Goal: Information Seeking & Learning: Learn about a topic

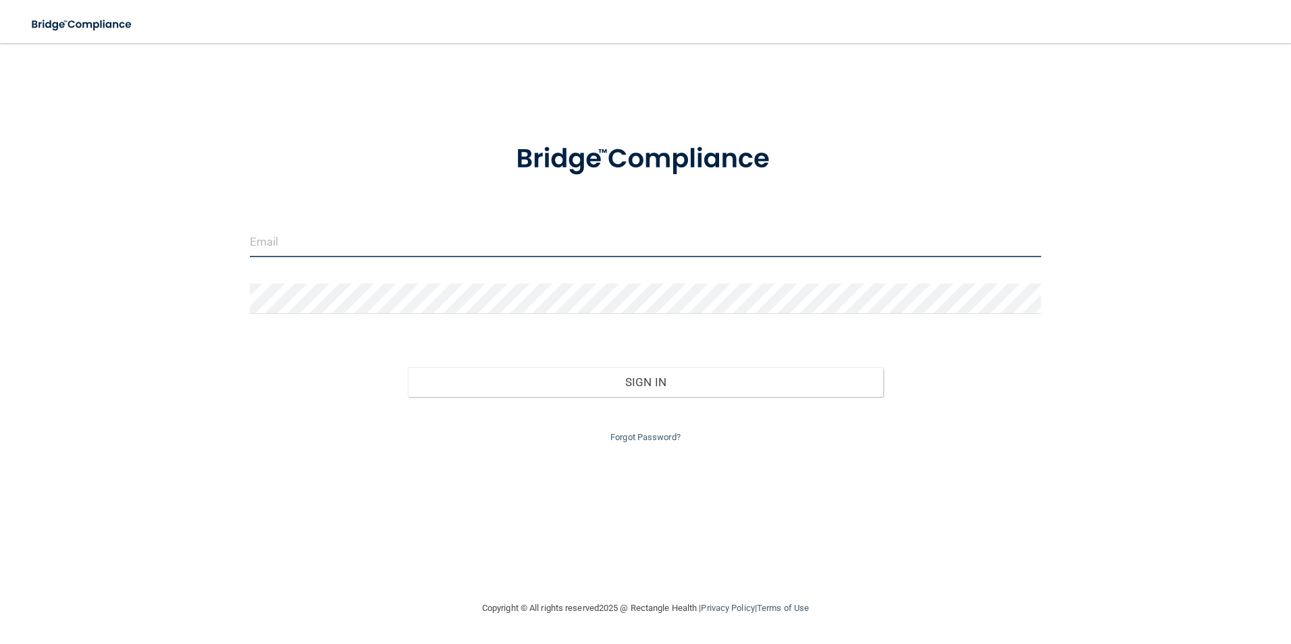
click at [363, 238] on input "email" at bounding box center [646, 242] width 792 height 30
type input "[EMAIL_ADDRESS][DOMAIN_NAME]"
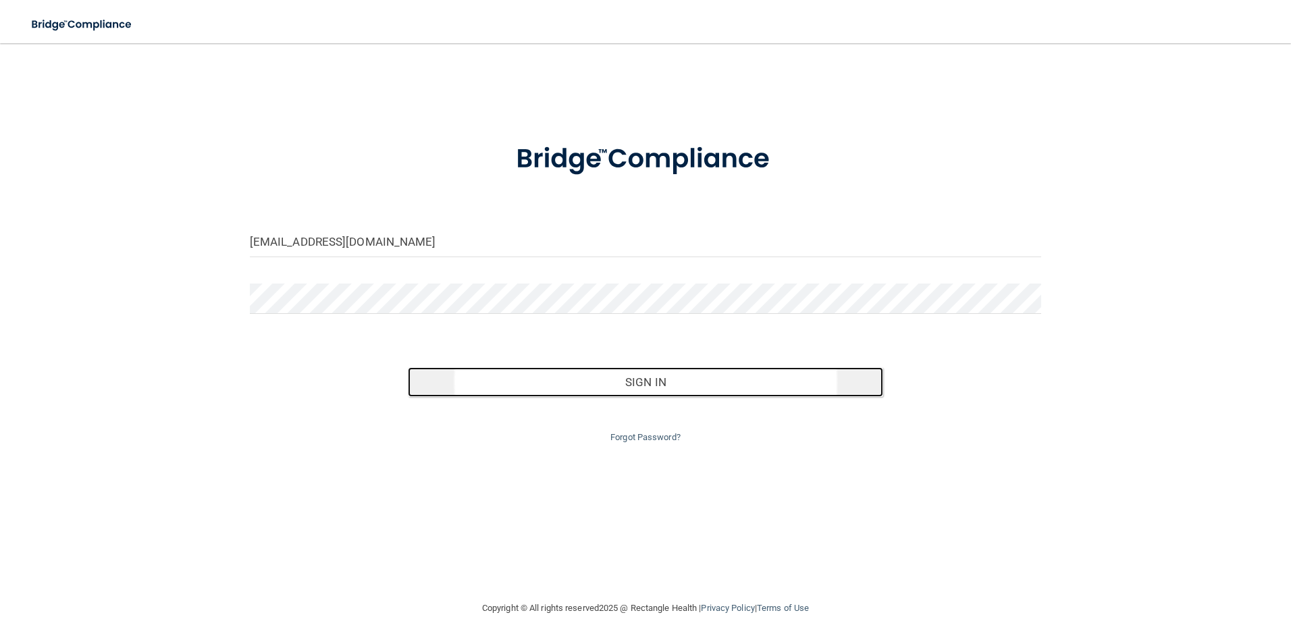
click at [459, 371] on button "Sign In" at bounding box center [645, 382] width 475 height 30
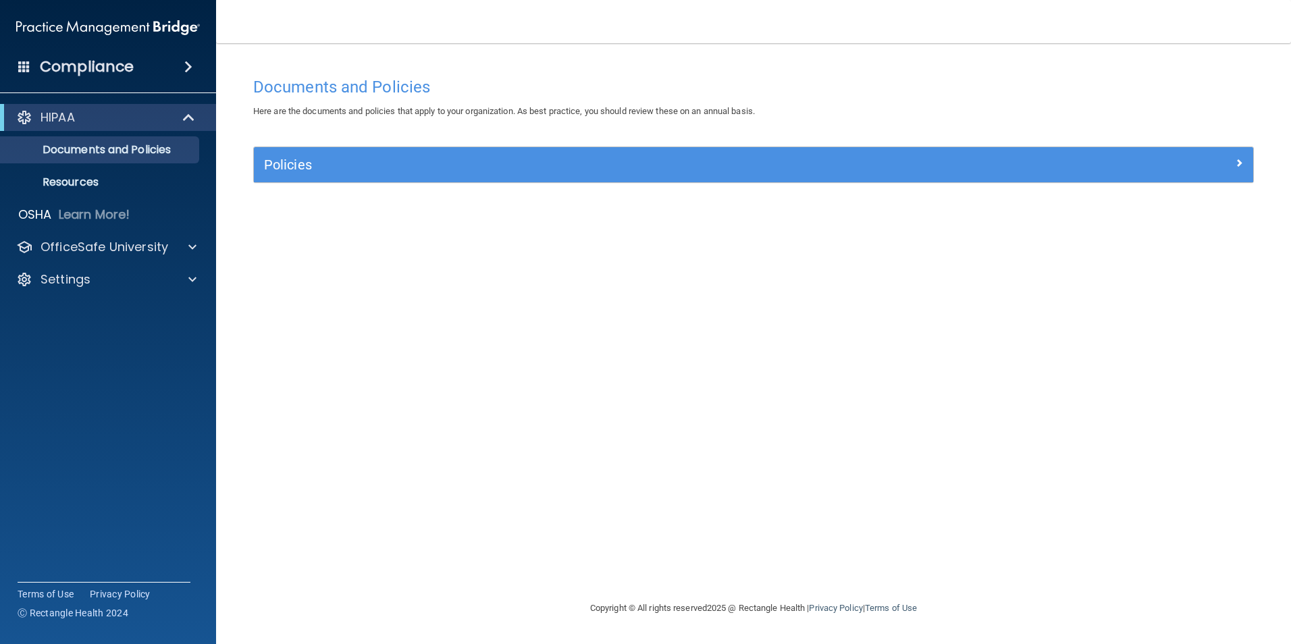
click at [130, 73] on h4 "Compliance" at bounding box center [87, 66] width 94 height 19
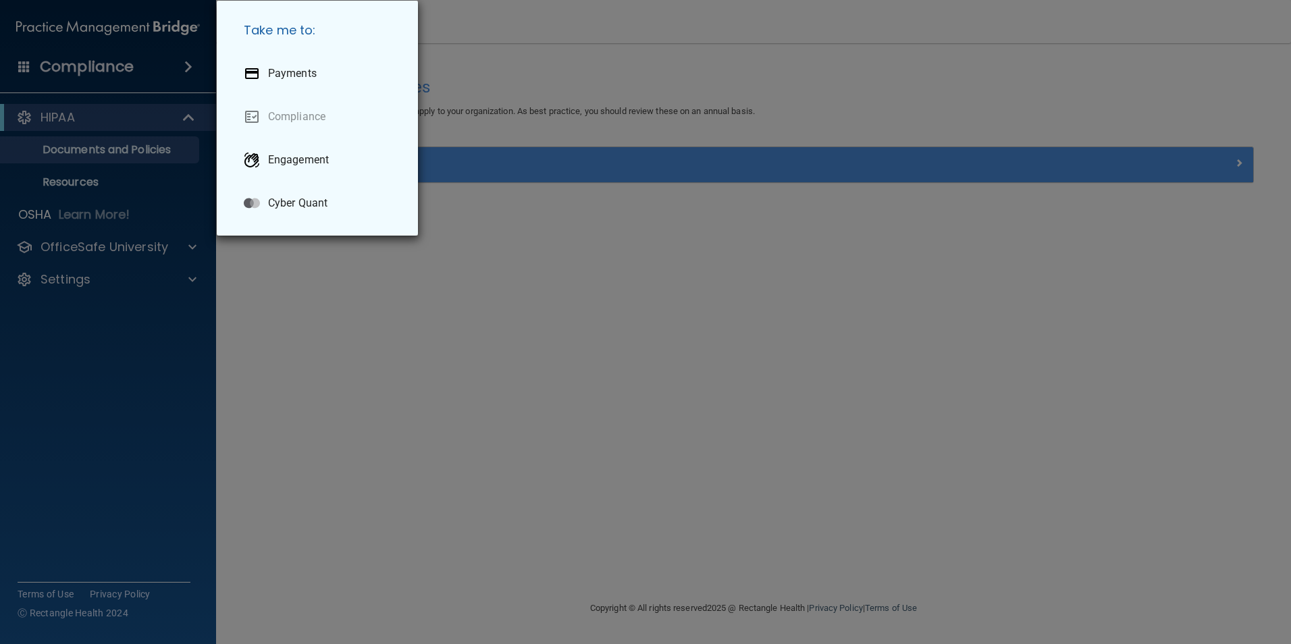
click at [130, 73] on div "Take me to: Payments Compliance Engagement Cyber Quant" at bounding box center [645, 322] width 1291 height 644
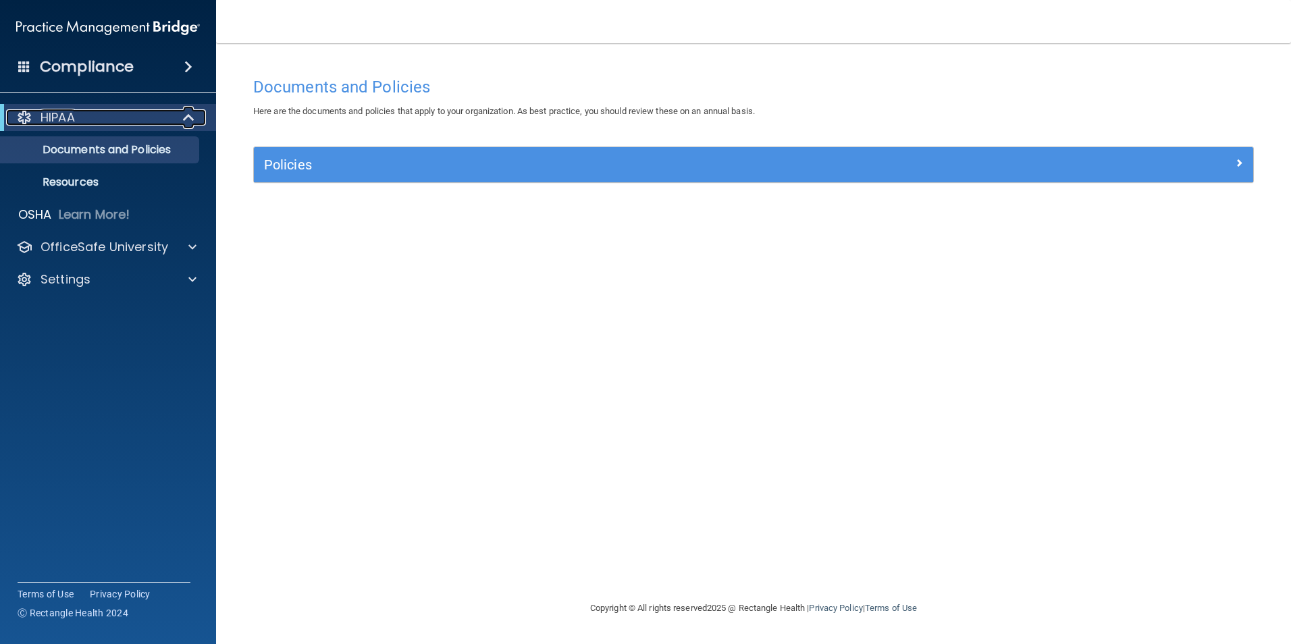
click at [145, 112] on div "HIPAA" at bounding box center [89, 117] width 167 height 16
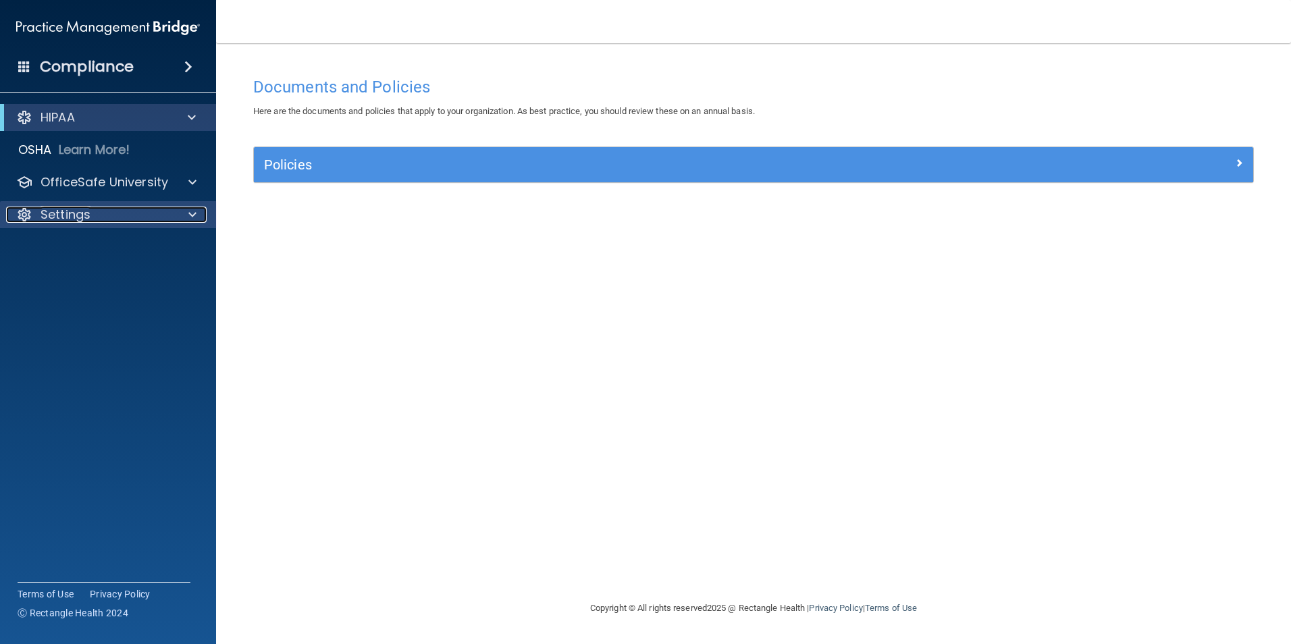
click at [114, 207] on div "Settings" at bounding box center [89, 215] width 167 height 16
click at [120, 61] on h4 "Compliance" at bounding box center [87, 66] width 94 height 19
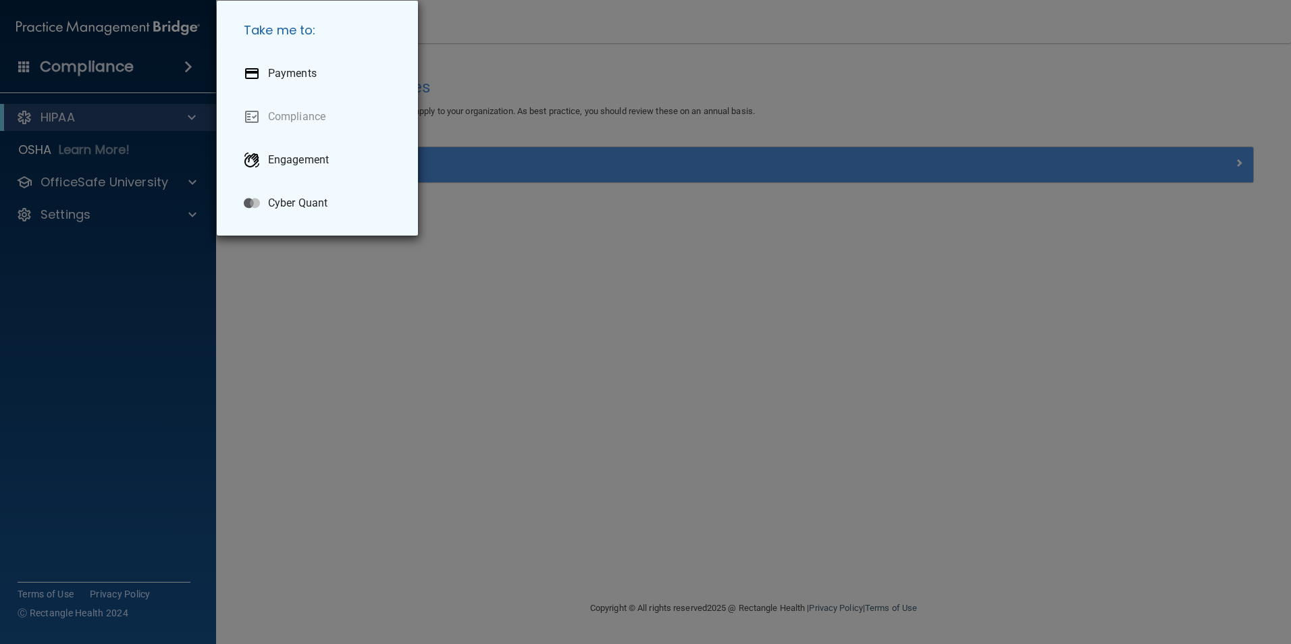
click at [120, 63] on div "Take me to: Payments Compliance Engagement Cyber Quant" at bounding box center [645, 322] width 1291 height 644
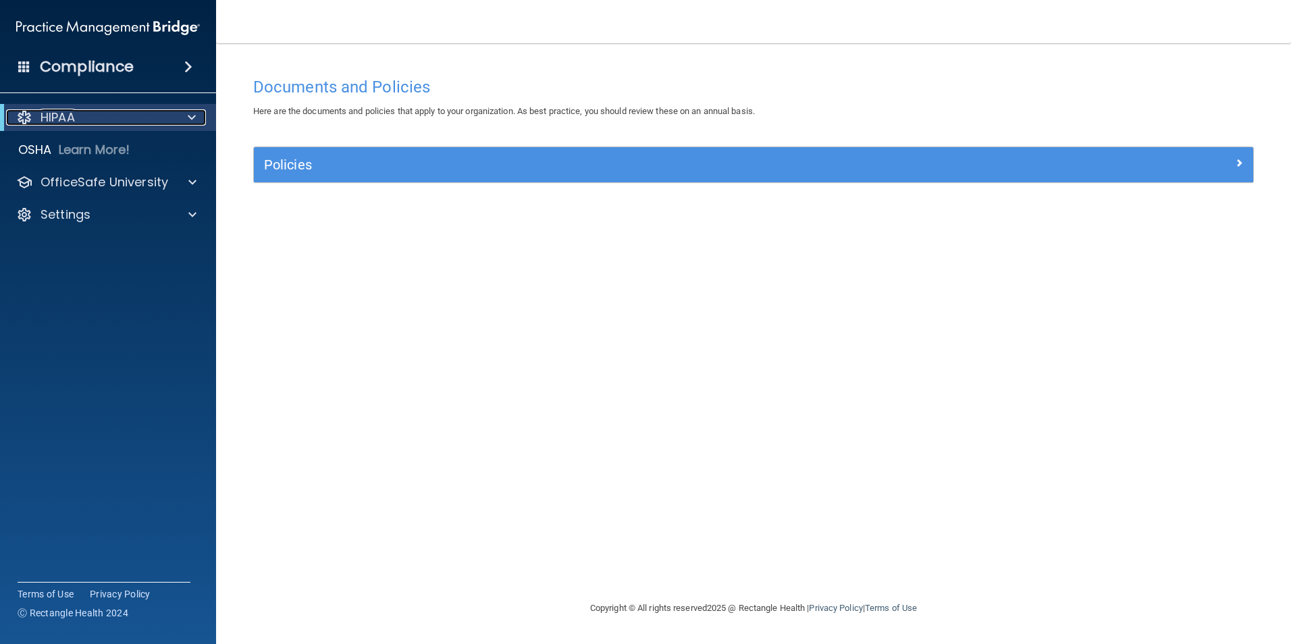
click at [94, 109] on div "HIPAA" at bounding box center [89, 117] width 167 height 16
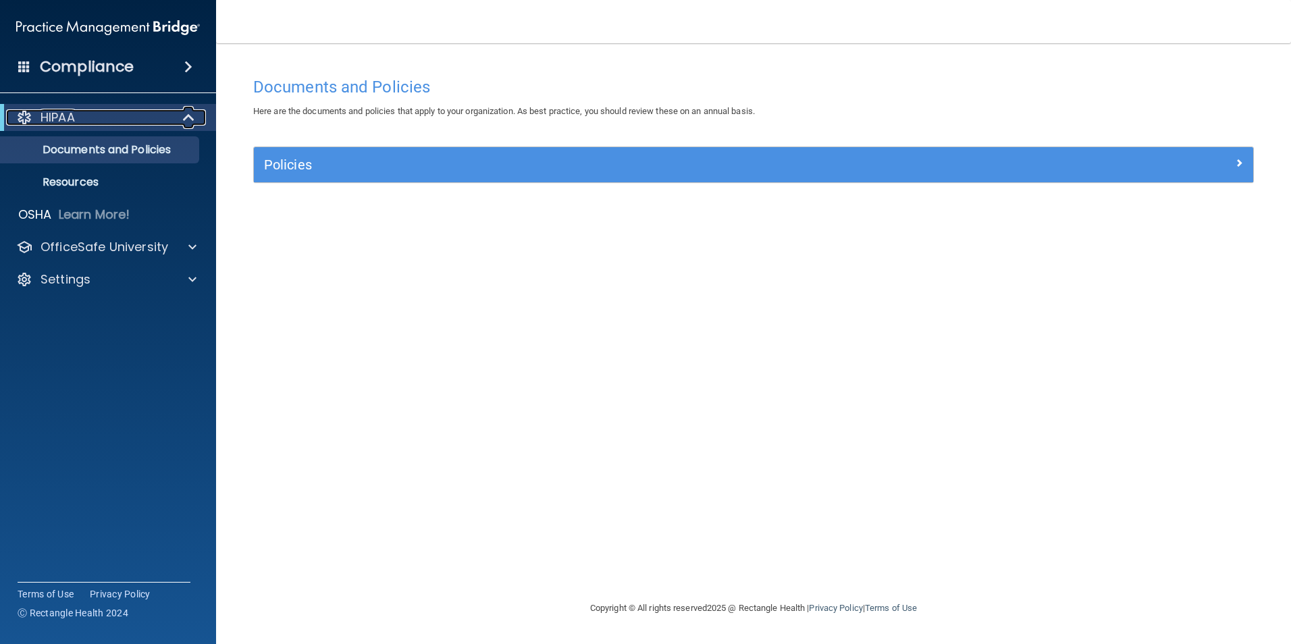
click at [140, 117] on div "HIPAA" at bounding box center [89, 117] width 167 height 16
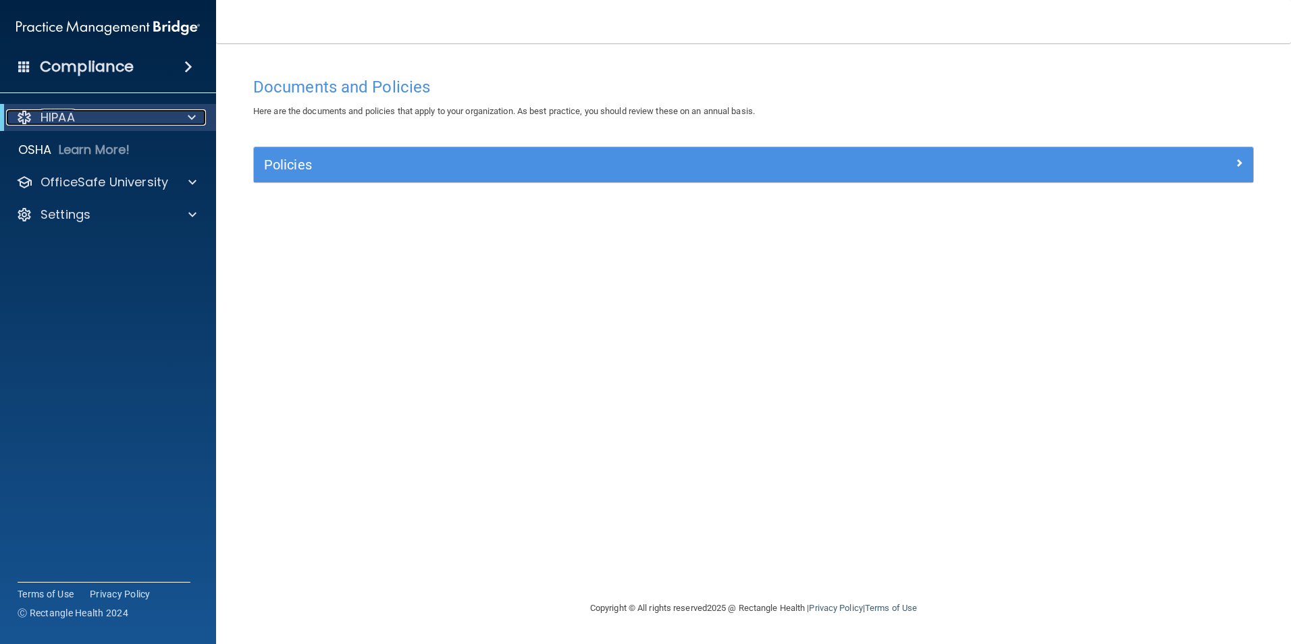
click at [55, 112] on p "HIPAA" at bounding box center [58, 117] width 34 height 16
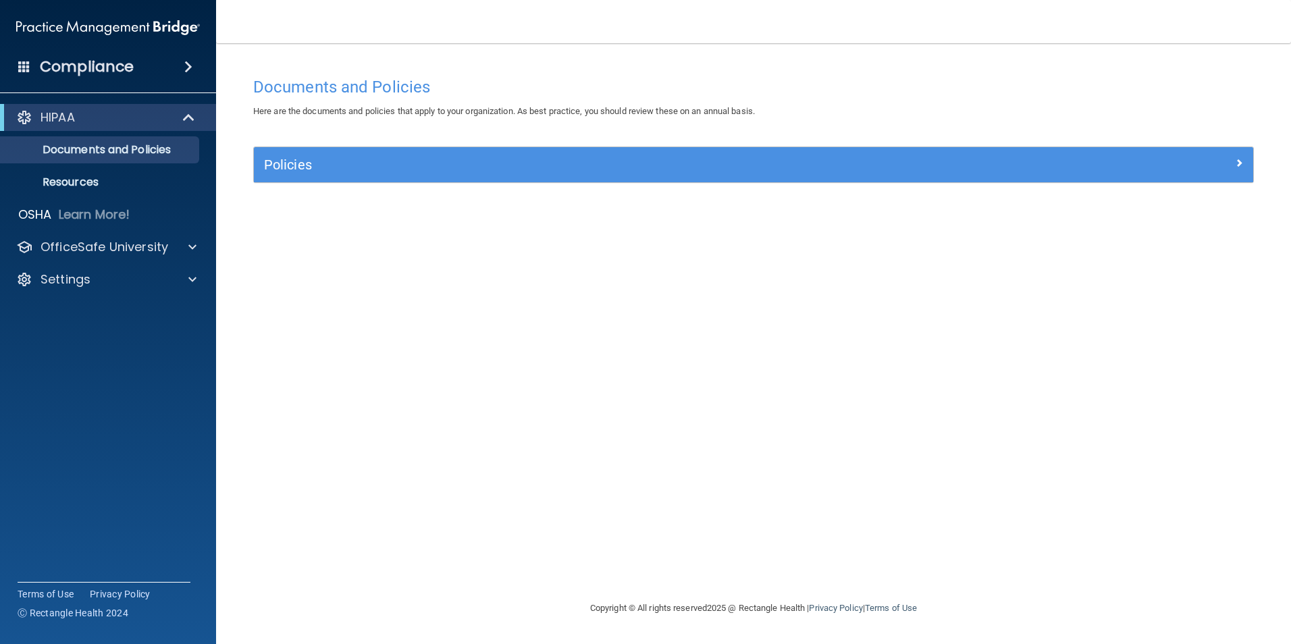
click at [59, 66] on h4 "Compliance" at bounding box center [87, 66] width 94 height 19
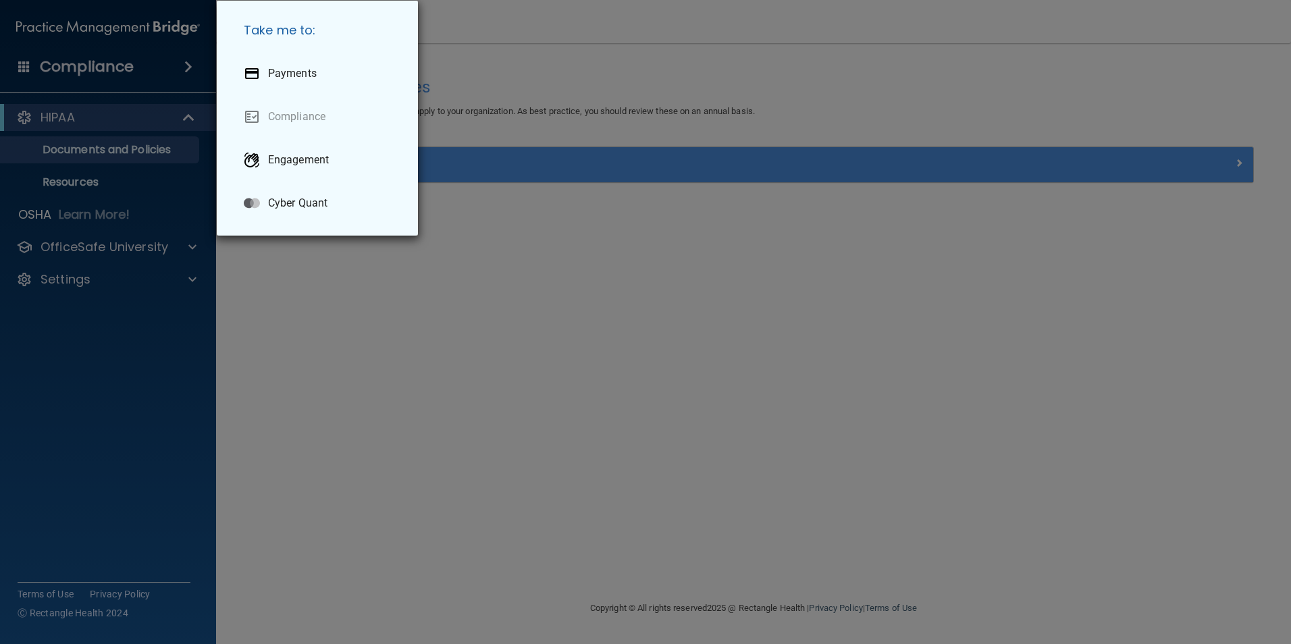
click at [59, 66] on div "Take me to: Payments Compliance Engagement Cyber Quant" at bounding box center [645, 322] width 1291 height 644
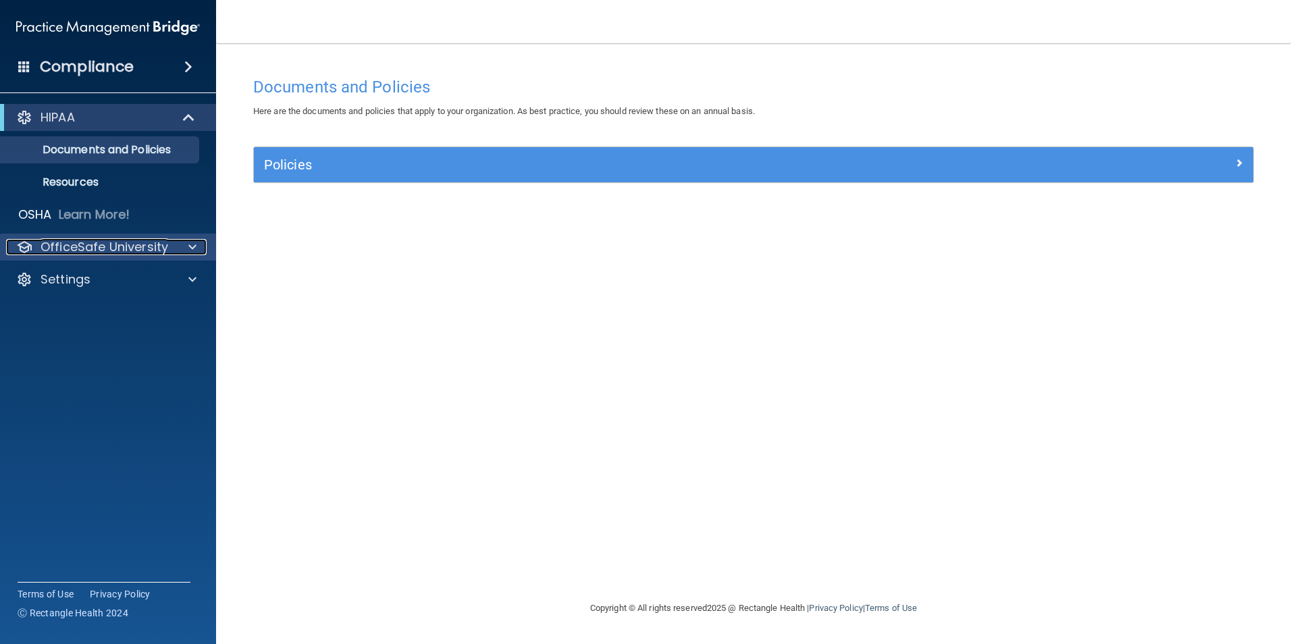
click at [59, 247] on p "OfficeSafe University" at bounding box center [105, 247] width 128 height 16
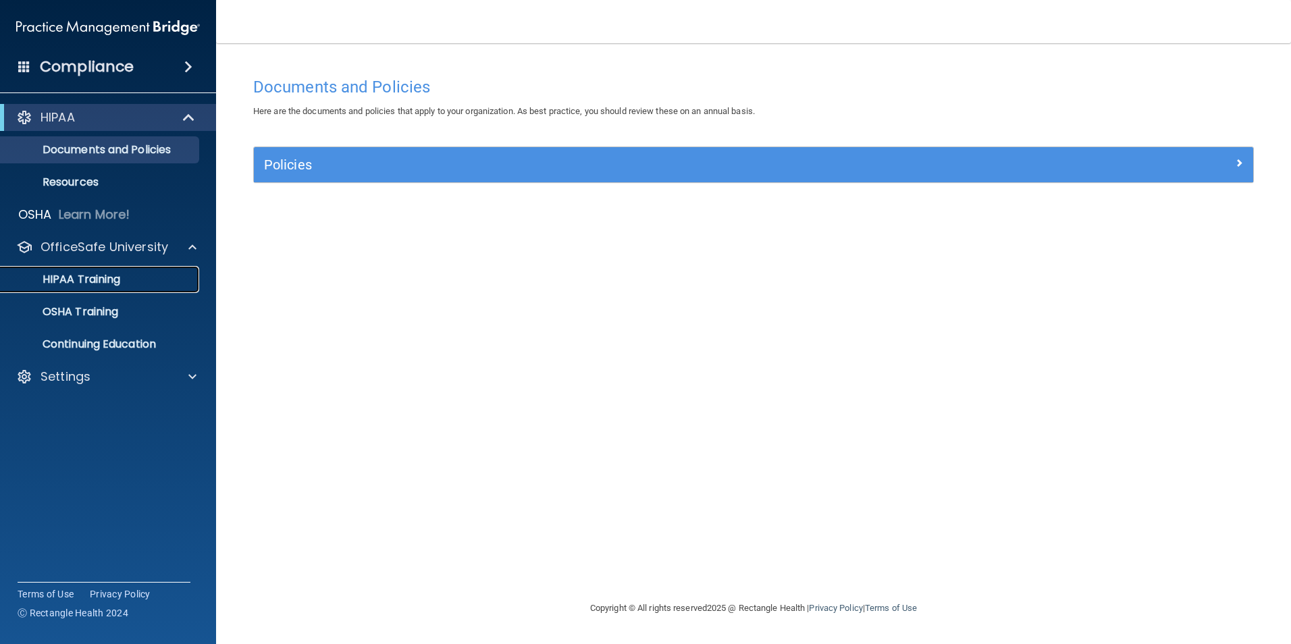
click at [100, 277] on p "HIPAA Training" at bounding box center [64, 280] width 111 height 14
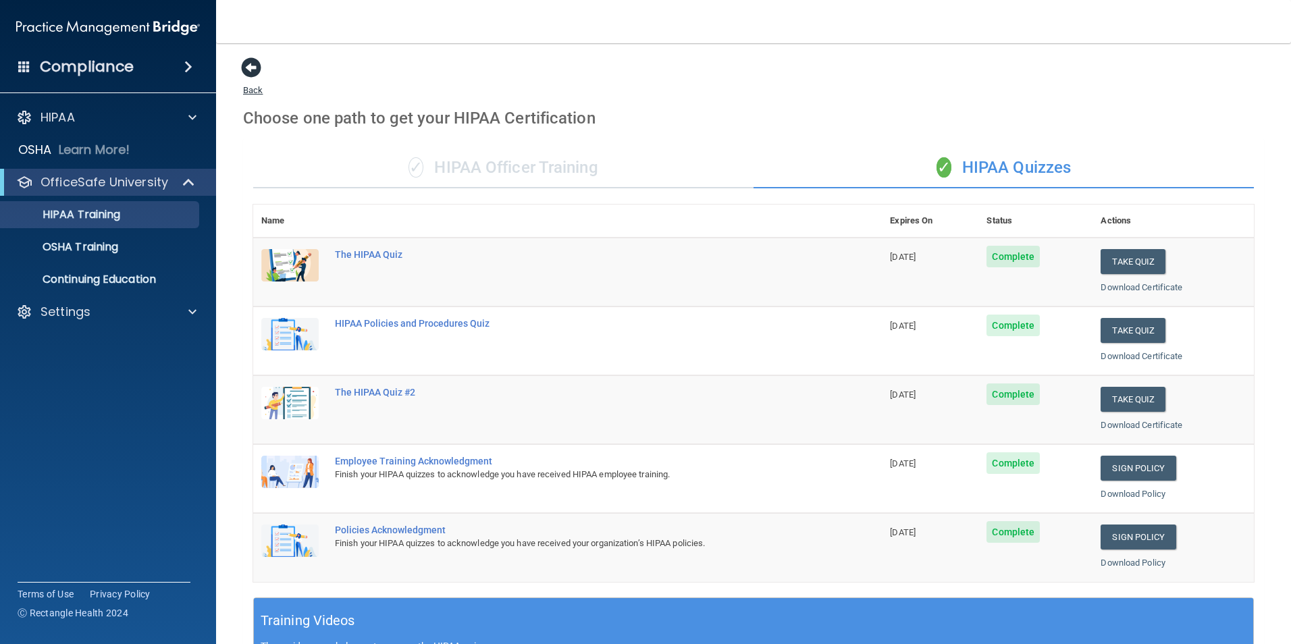
click at [250, 67] on span at bounding box center [251, 67] width 20 height 20
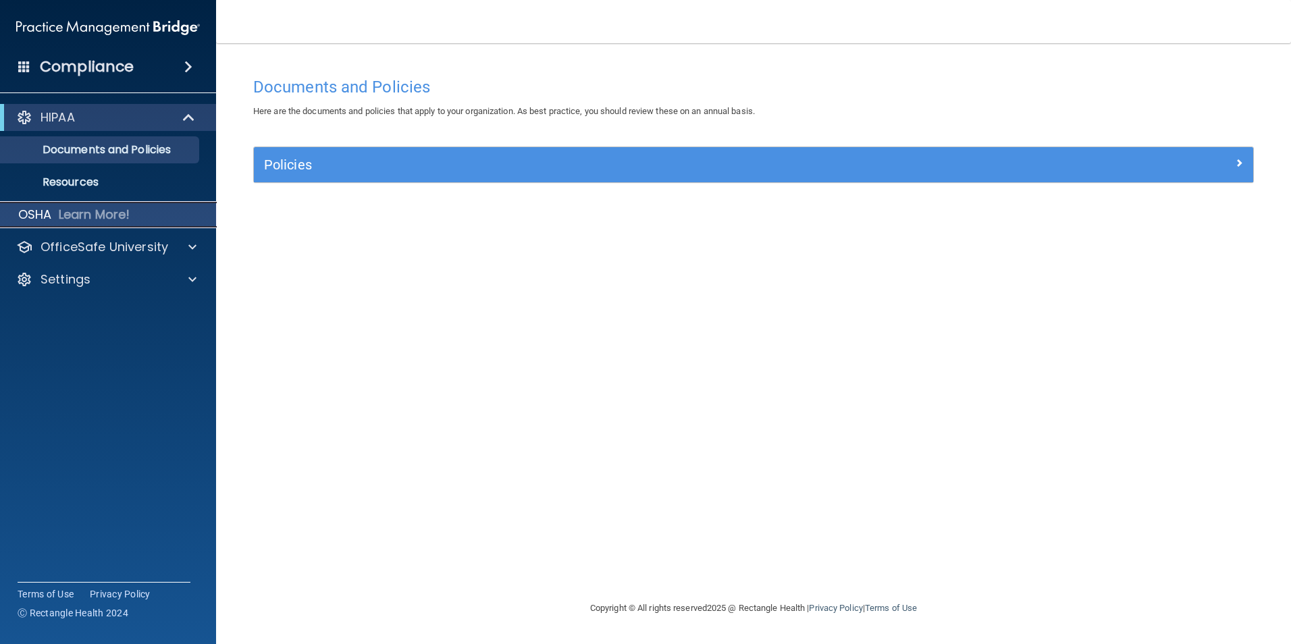
click at [111, 203] on div "OSHA Learn More!" at bounding box center [108, 214] width 237 height 27
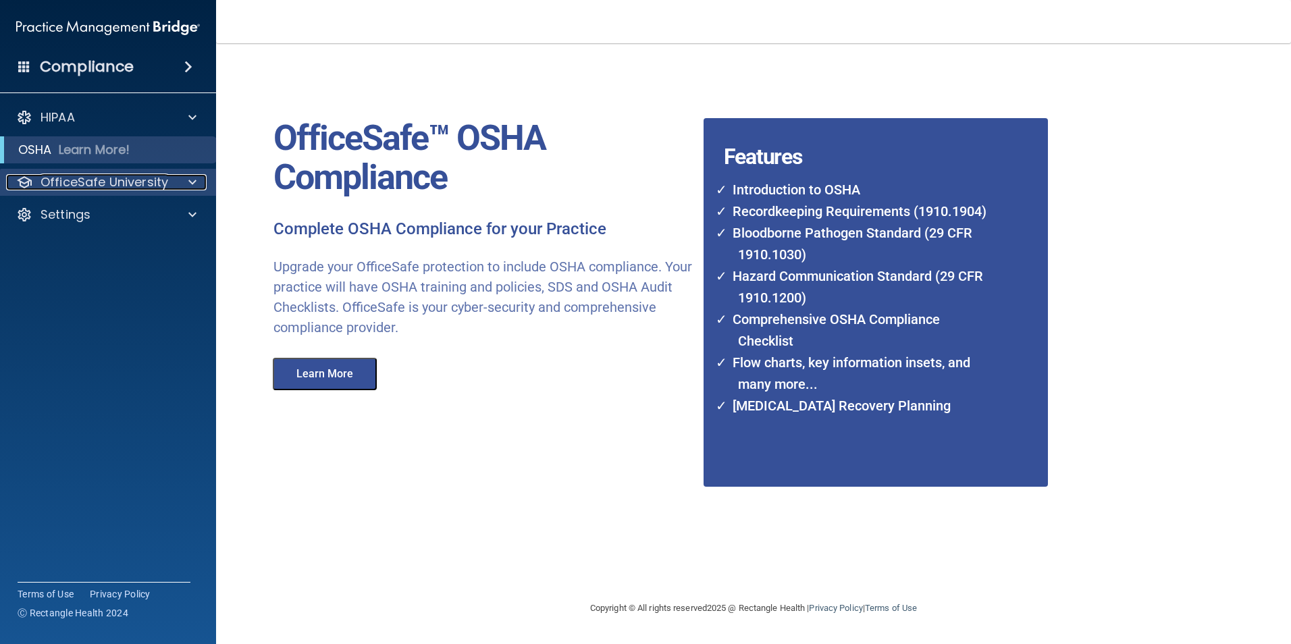
click at [98, 174] on p "OfficeSafe University" at bounding box center [105, 182] width 128 height 16
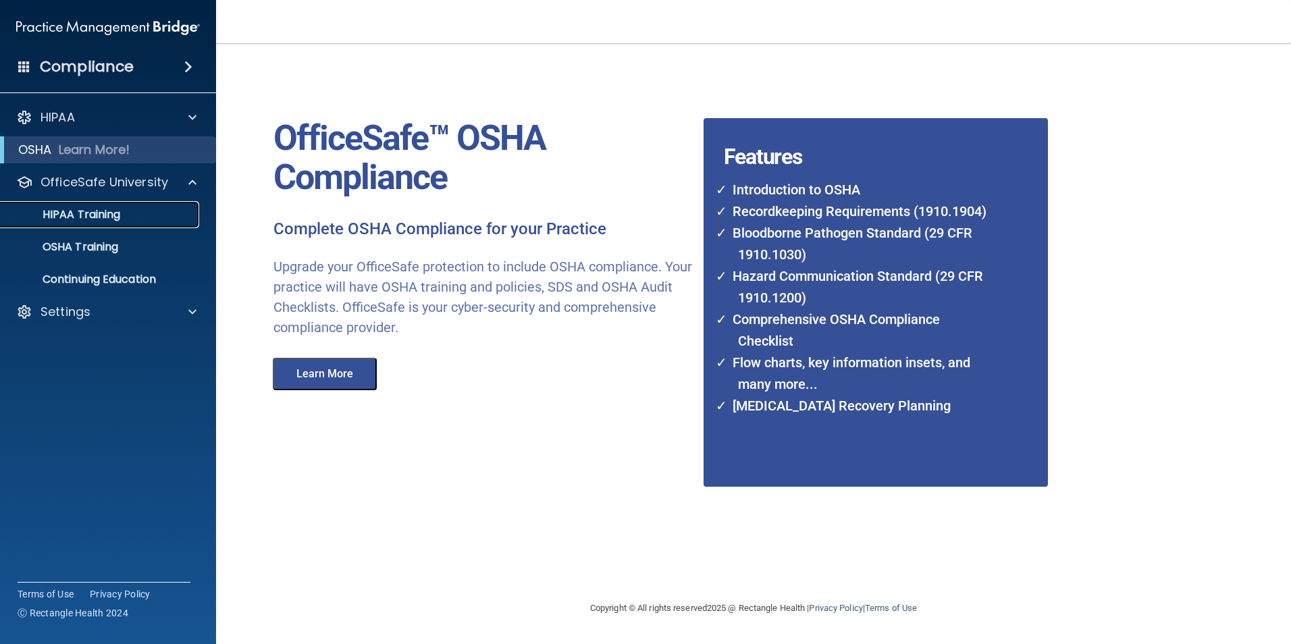
click at [107, 205] on link "HIPAA Training" at bounding box center [92, 214] width 213 height 27
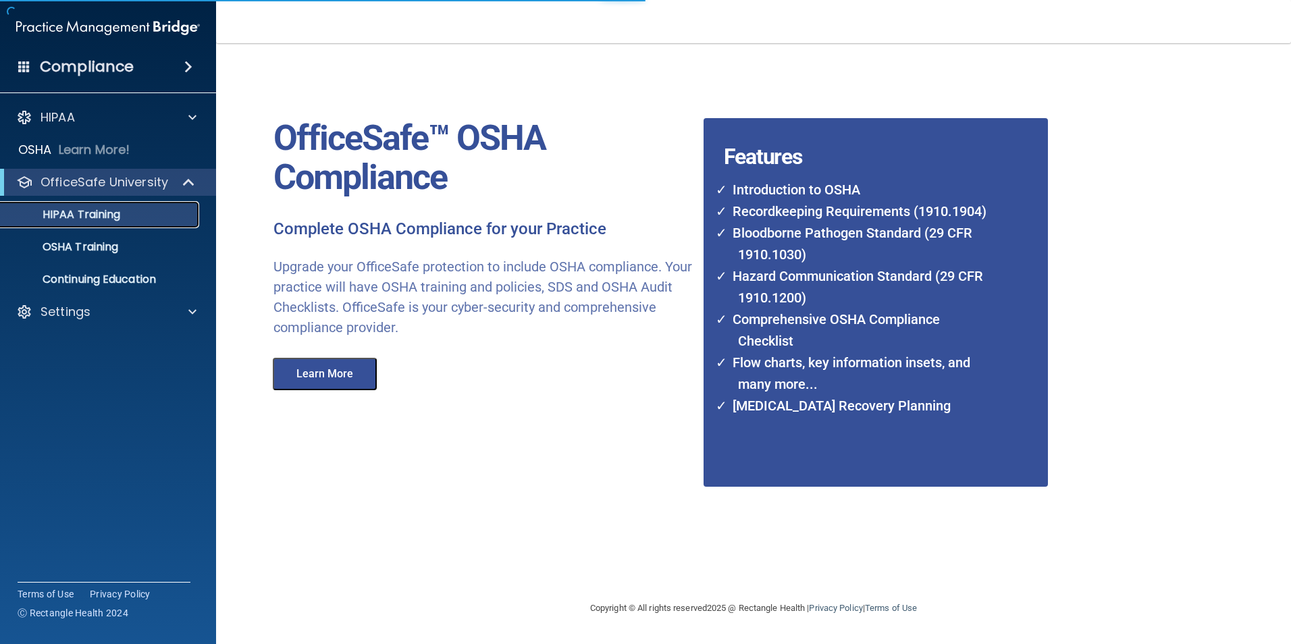
click at [120, 211] on p "HIPAA Training" at bounding box center [64, 215] width 111 height 14
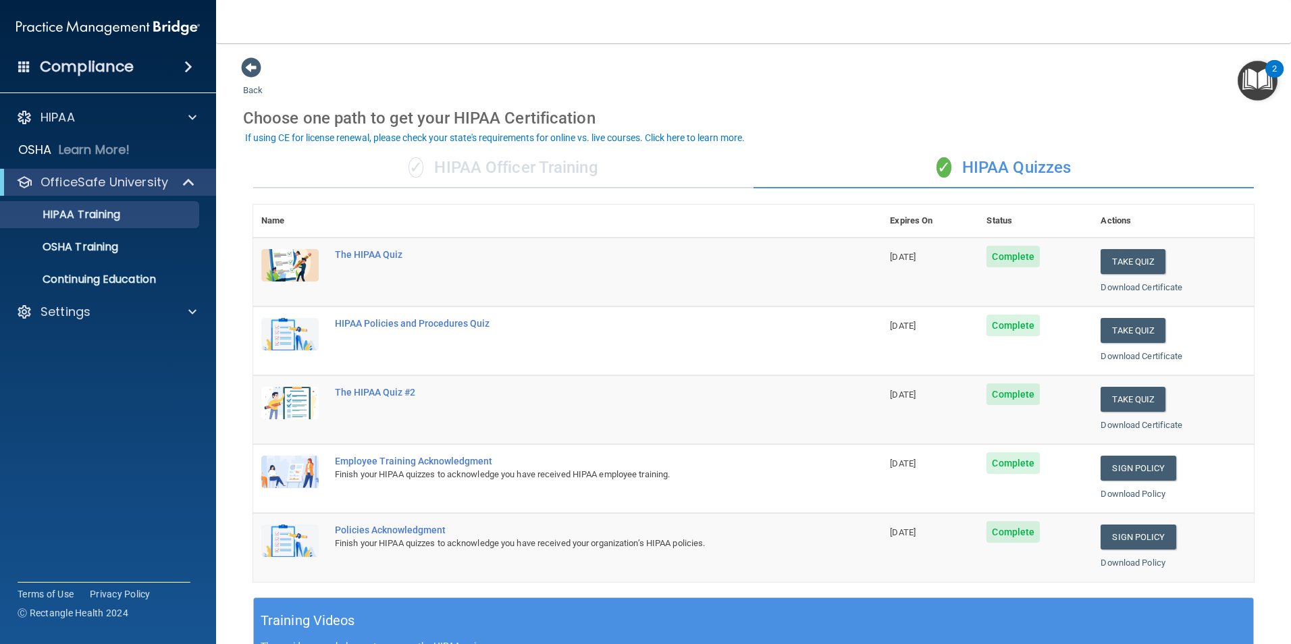
click at [1247, 68] on img "Open Resource Center, 2 new notifications" at bounding box center [1258, 81] width 40 height 40
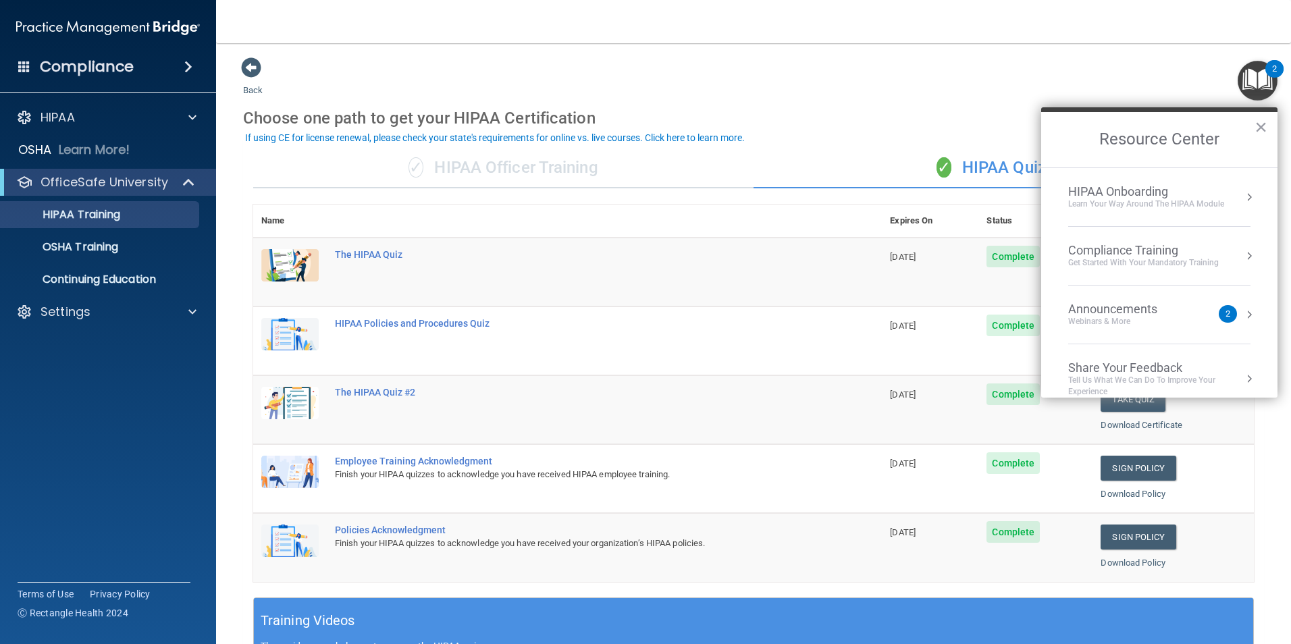
click at [1138, 309] on div "Announcements" at bounding box center [1126, 309] width 116 height 15
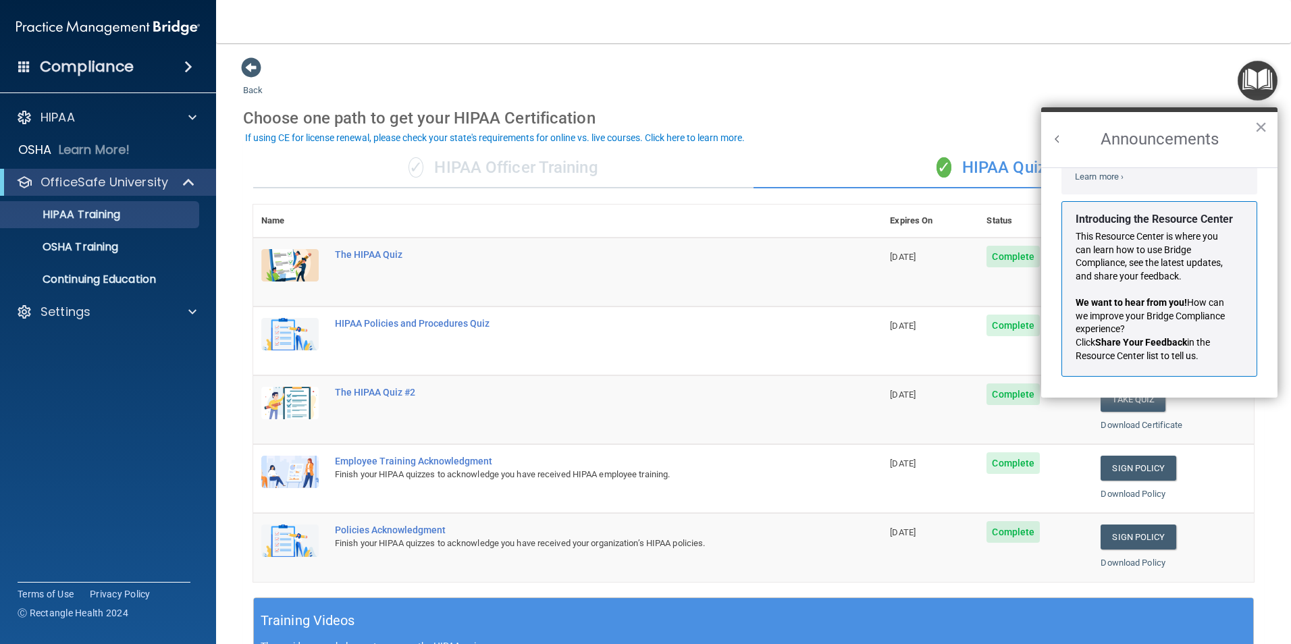
scroll to position [237, 0]
click at [1257, 120] on button "×" at bounding box center [1261, 127] width 13 height 22
